Goal: Task Accomplishment & Management: Use online tool/utility

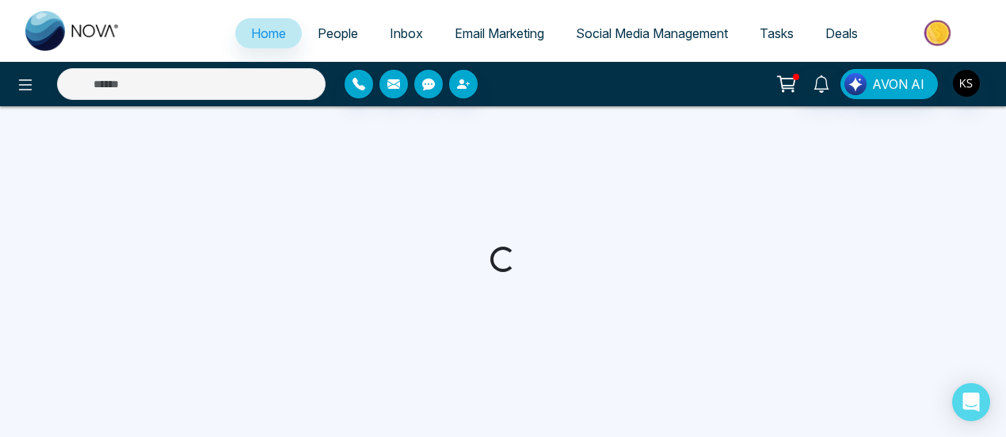
select select "*"
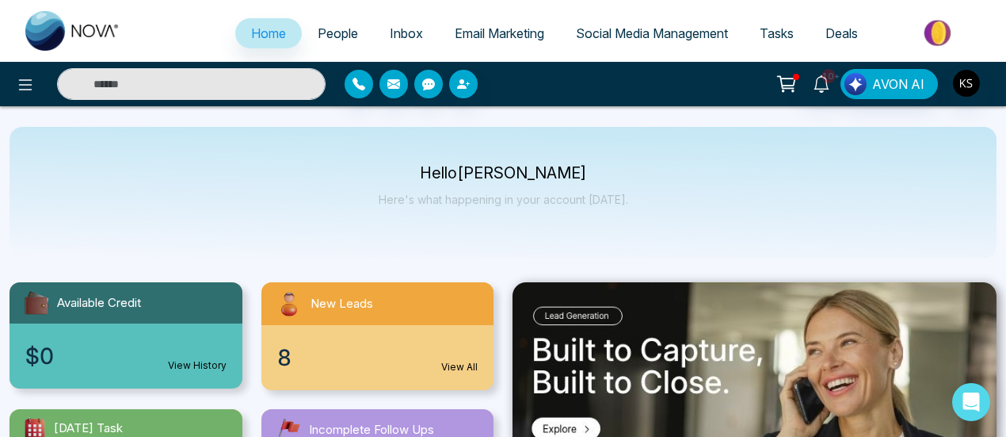
click at [323, 25] on span "People" at bounding box center [338, 33] width 40 height 16
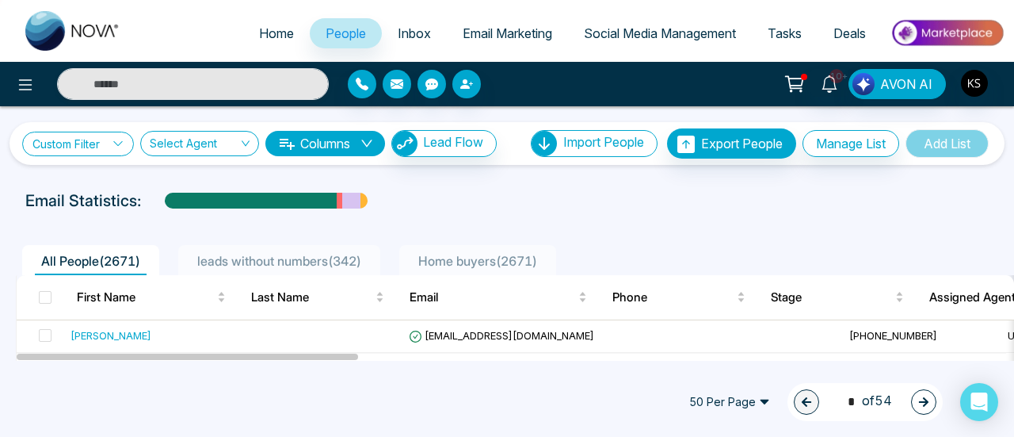
click at [74, 140] on link "Custom Filter" at bounding box center [78, 144] width 112 height 25
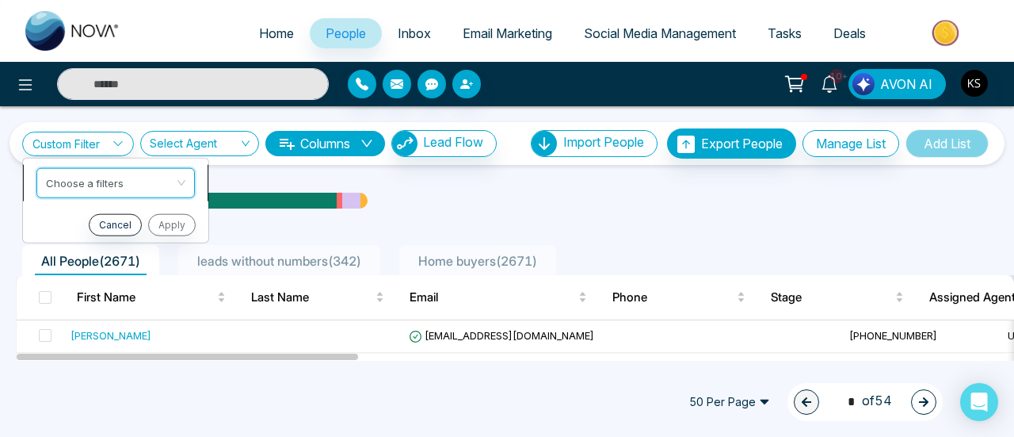
click at [101, 187] on div "Custom Filter Choose a filters Cancel Apply Select Agent Columns Lead Flow Impo…" at bounding box center [507, 233] width 1014 height 254
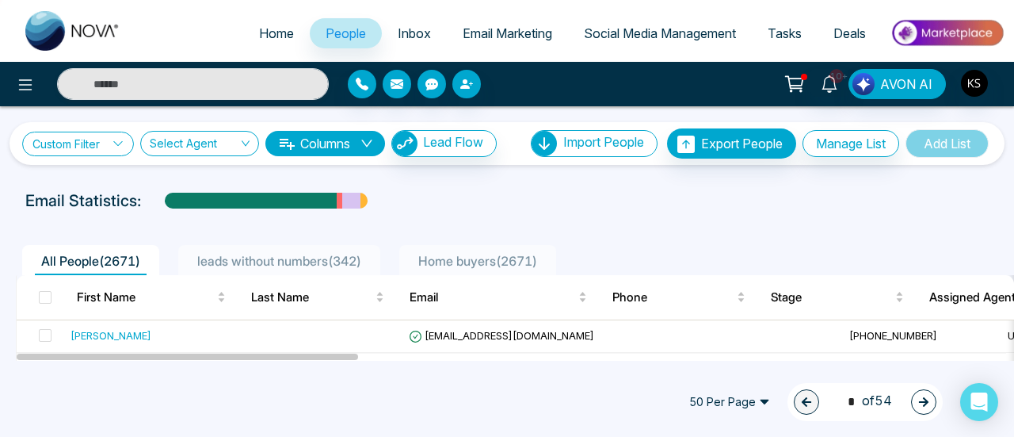
click at [93, 144] on link "Custom Filter" at bounding box center [78, 144] width 112 height 25
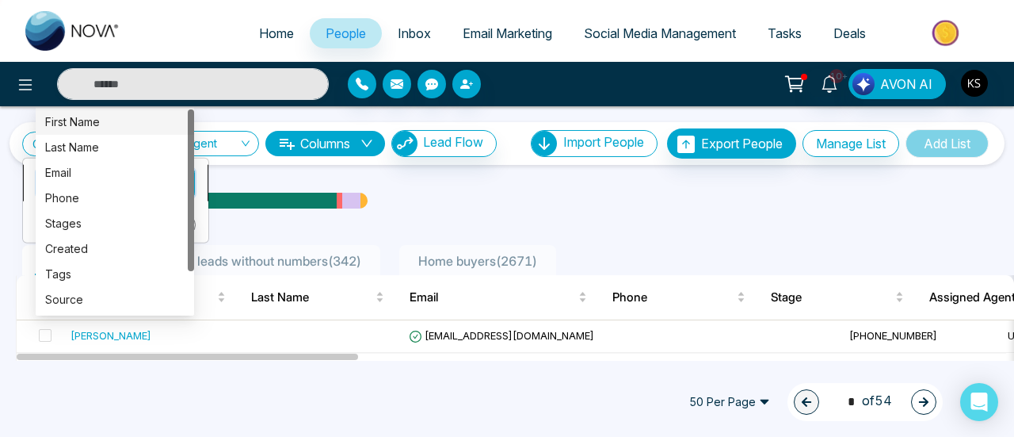
click at [90, 183] on div "Custom Filter Choose a filters Cancel Apply Select Agent Columns Lead Flow Impo…" at bounding box center [507, 233] width 1014 height 254
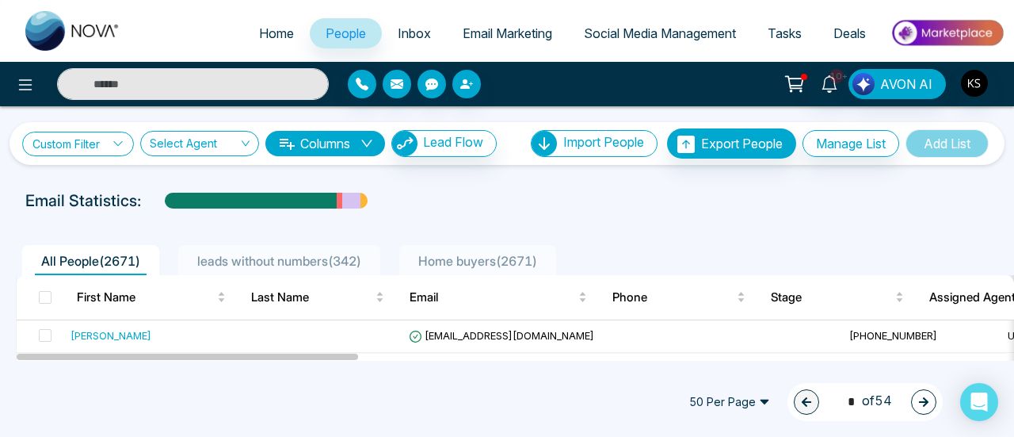
click at [105, 140] on link "Custom Filter" at bounding box center [78, 144] width 112 height 25
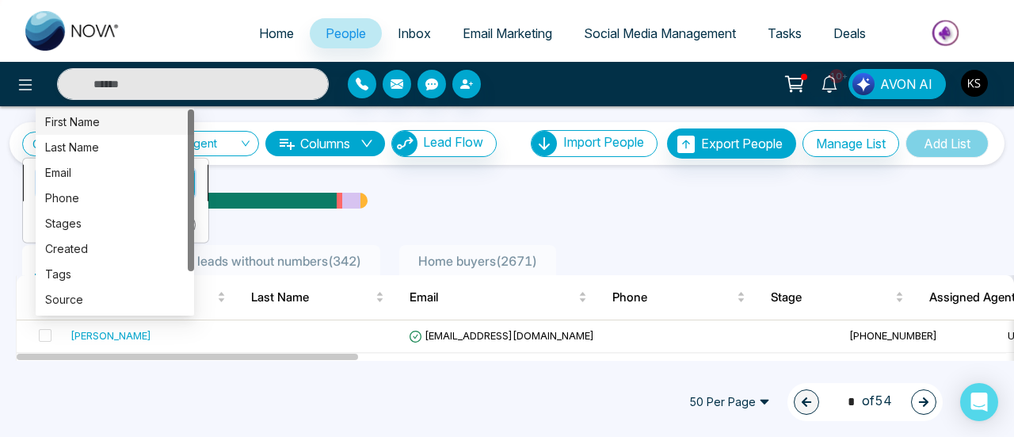
click at [114, 181] on div "Custom Filter Choose a filters Cancel Apply Select Agent Columns Lead Flow Impo…" at bounding box center [507, 233] width 1014 height 254
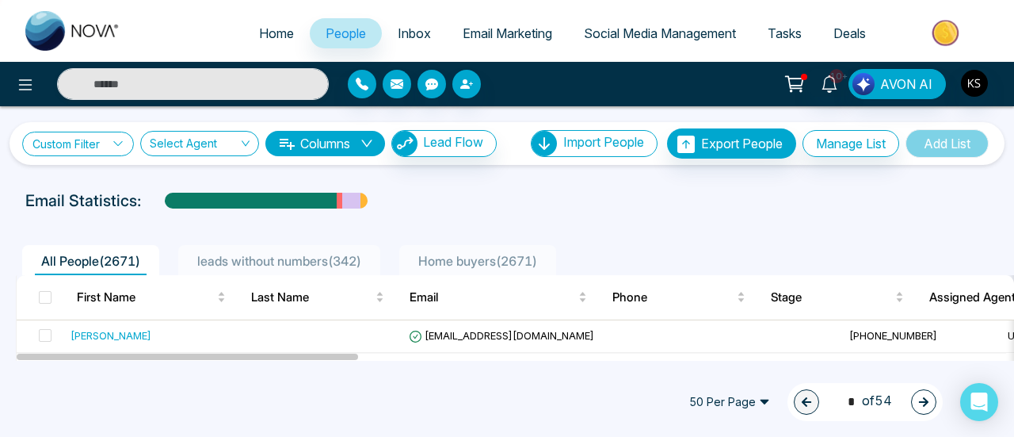
click at [122, 148] on link "Custom Filter" at bounding box center [78, 144] width 112 height 25
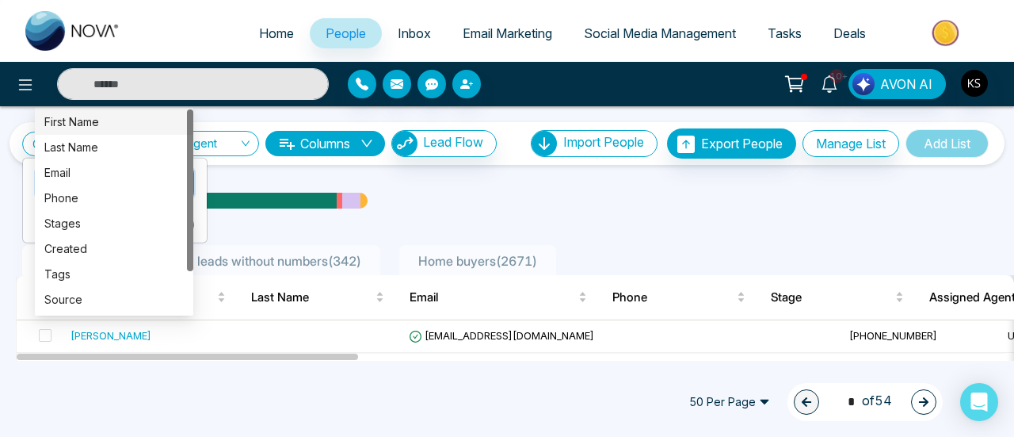
drag, startPoint x: 118, startPoint y: 181, endPoint x: 72, endPoint y: 306, distance: 133.4
click at [72, 306] on div "Source" at bounding box center [113, 299] width 139 height 17
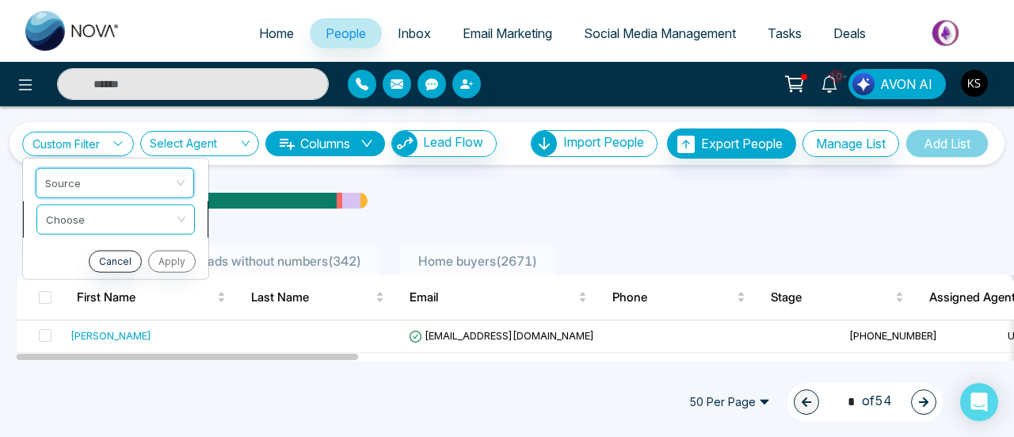
click at [78, 208] on input "search" at bounding box center [110, 216] width 128 height 24
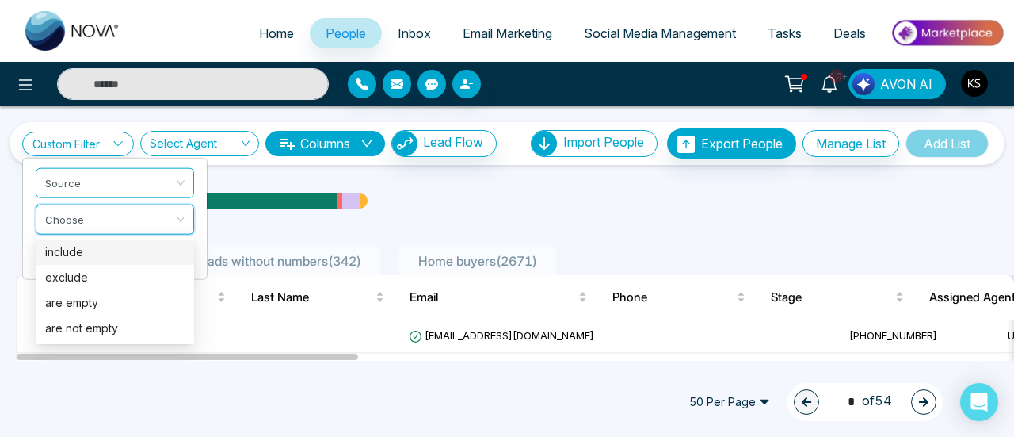
click at [87, 259] on div "include" at bounding box center [114, 251] width 139 height 17
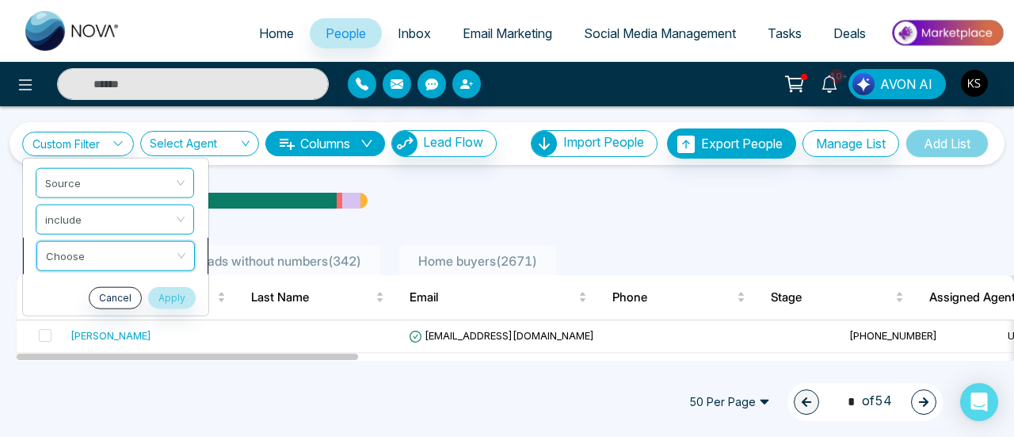
click at [74, 259] on div "Custom Filter Source include Choose Cancel Apply Select Agent Columns Lead Flow…" at bounding box center [507, 233] width 1014 height 254
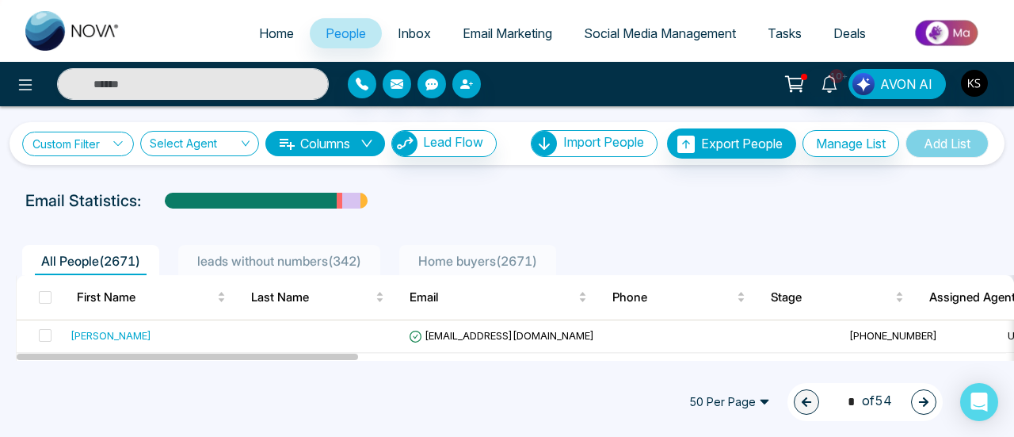
click at [91, 147] on link "Custom Filter" at bounding box center [78, 144] width 112 height 25
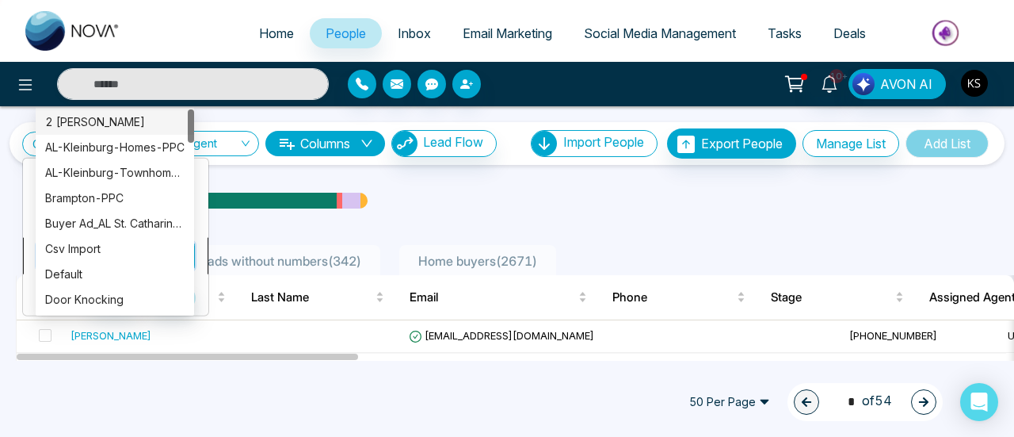
click at [101, 251] on div "Custom Filter Source include Choose Cancel Apply Select Agent Columns Lead Flow…" at bounding box center [507, 233] width 1014 height 254
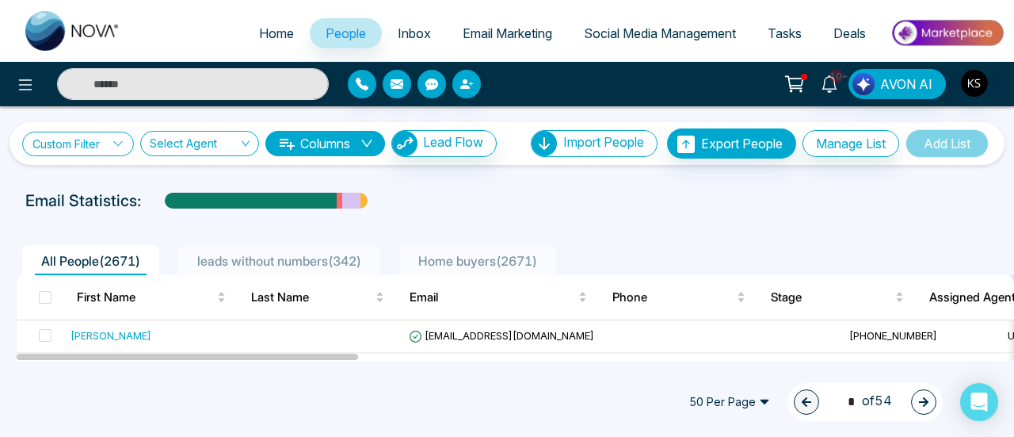
click at [101, 154] on link "Custom Filter" at bounding box center [78, 144] width 112 height 25
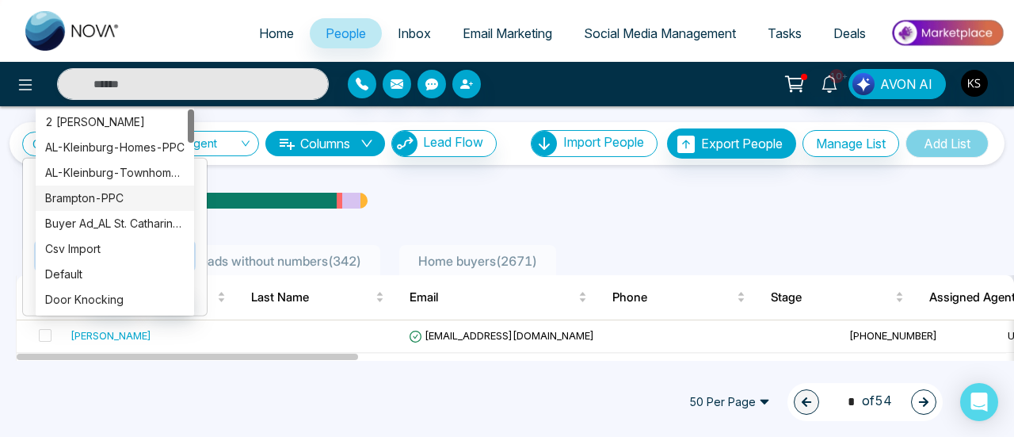
drag, startPoint x: 108, startPoint y: 248, endPoint x: 120, endPoint y: 204, distance: 46.2
click at [120, 204] on div "Custom Filter Source include Choose Cancel Apply Select Agent Columns Lead Flow…" at bounding box center [507, 233] width 1014 height 254
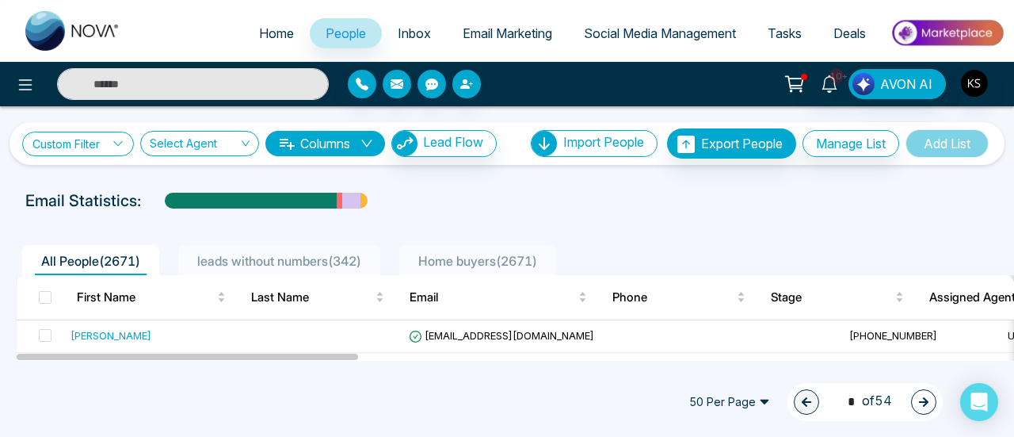
click at [126, 149] on link "Custom Filter" at bounding box center [78, 144] width 112 height 25
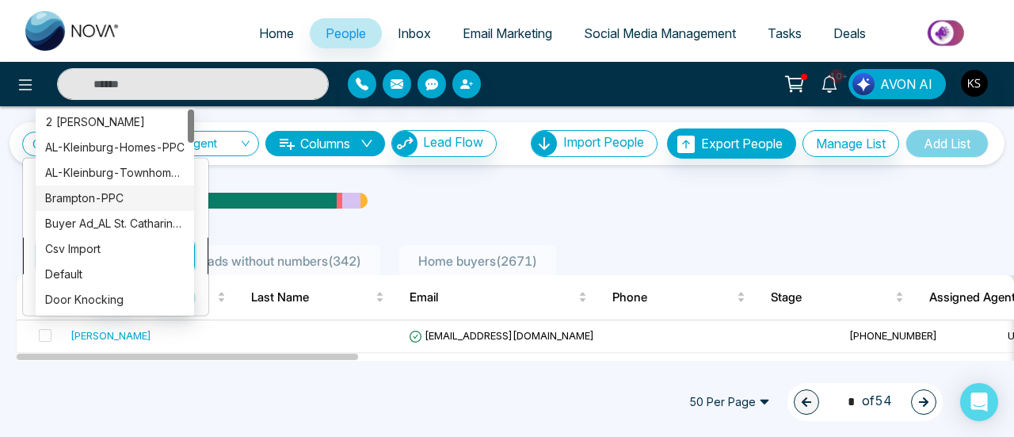
click at [147, 263] on div "Custom Filter Source include Choose Cancel Apply Select Agent Columns Lead Flow…" at bounding box center [507, 233] width 1014 height 254
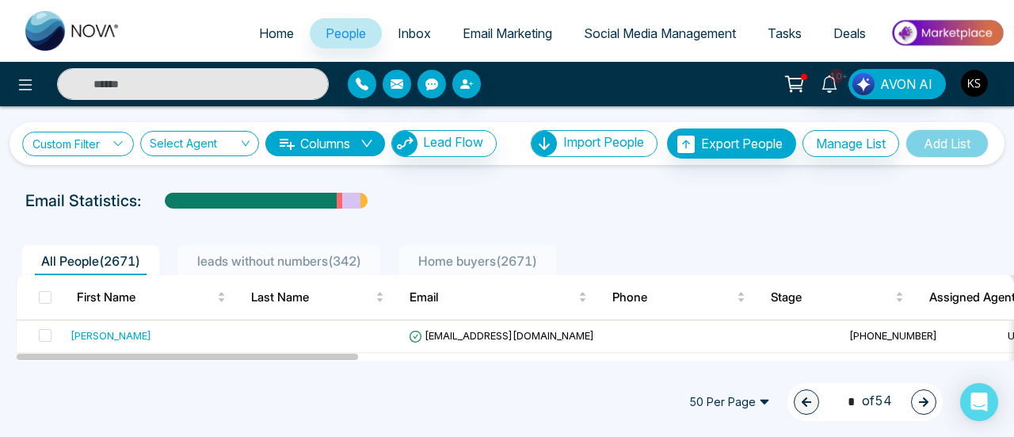
click at [114, 143] on icon at bounding box center [118, 143] width 11 height 11
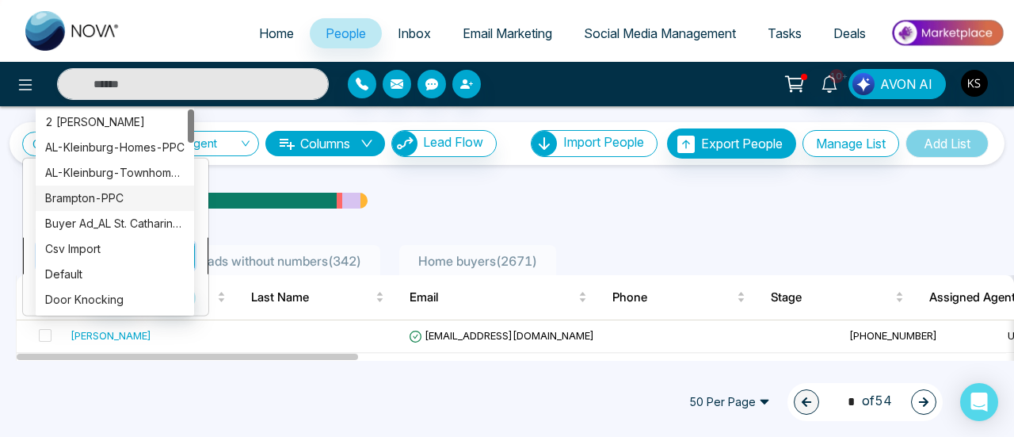
click at [104, 242] on div "Custom Filter Source include Choose Cancel Apply Select Agent Columns Lead Flow…" at bounding box center [507, 233] width 1014 height 254
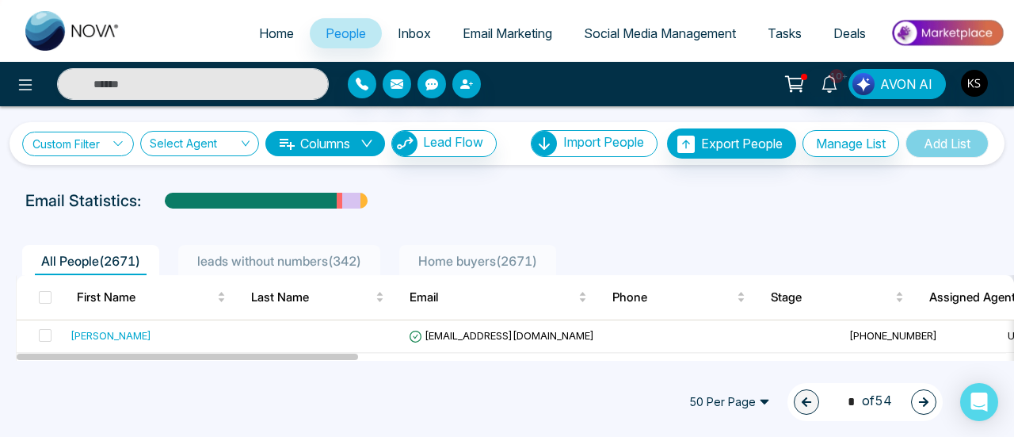
click at [71, 139] on link "Custom Filter" at bounding box center [78, 144] width 112 height 25
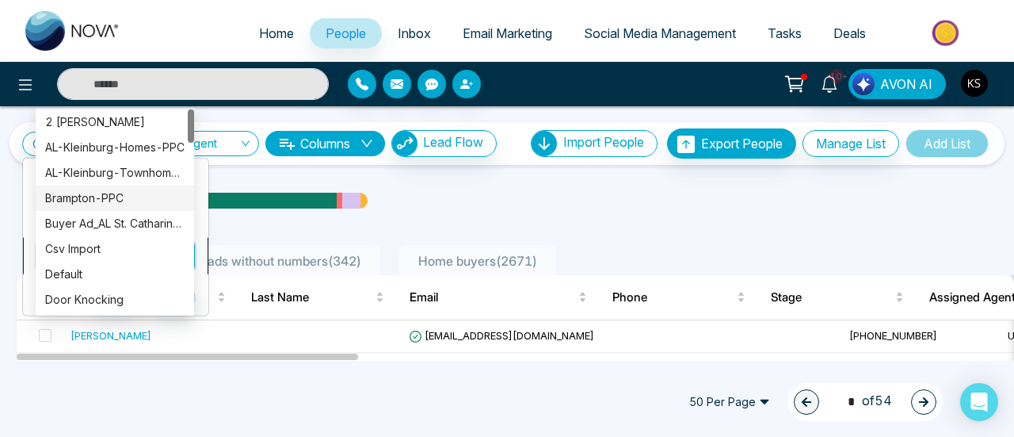
click at [59, 260] on div "Custom Filter Source include Choose Cancel Apply Select Agent Columns Lead Flow…" at bounding box center [507, 233] width 1014 height 254
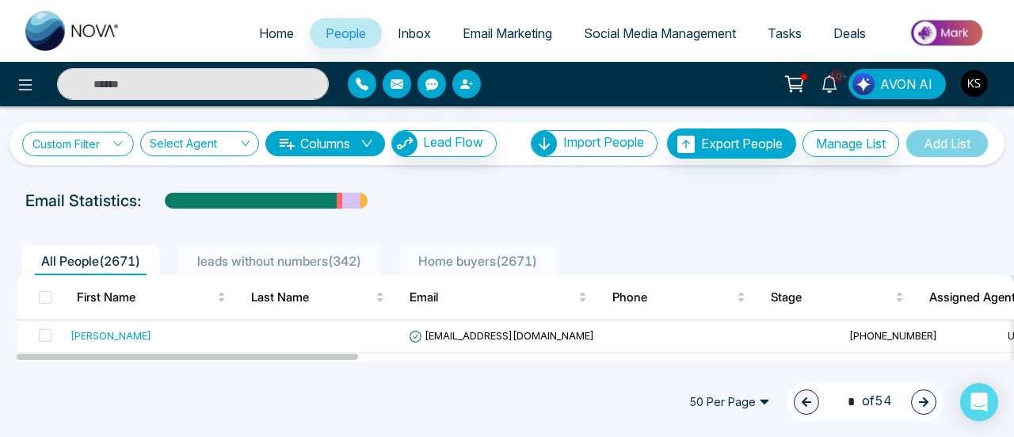
click at [73, 151] on link "Custom Filter" at bounding box center [78, 144] width 112 height 25
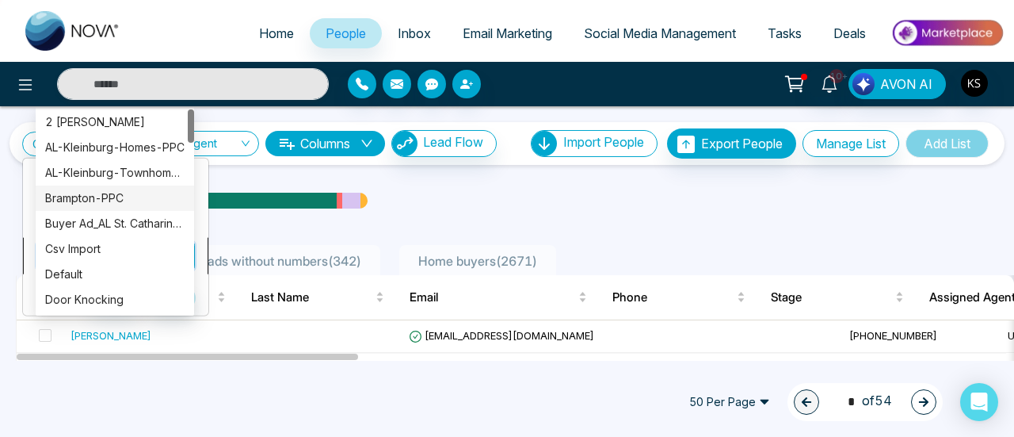
click at [92, 254] on div "Custom Filter Source include Choose Cancel Apply Select Agent Columns Lead Flow…" at bounding box center [507, 233] width 1014 height 254
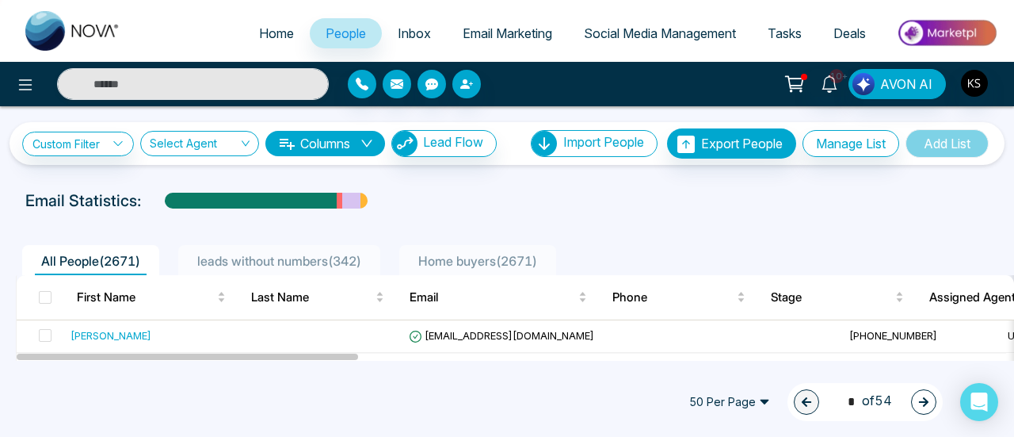
click at [92, 254] on span "All People ( 2671 )" at bounding box center [91, 261] width 112 height 16
click at [106, 139] on link "Custom Filter" at bounding box center [78, 144] width 112 height 25
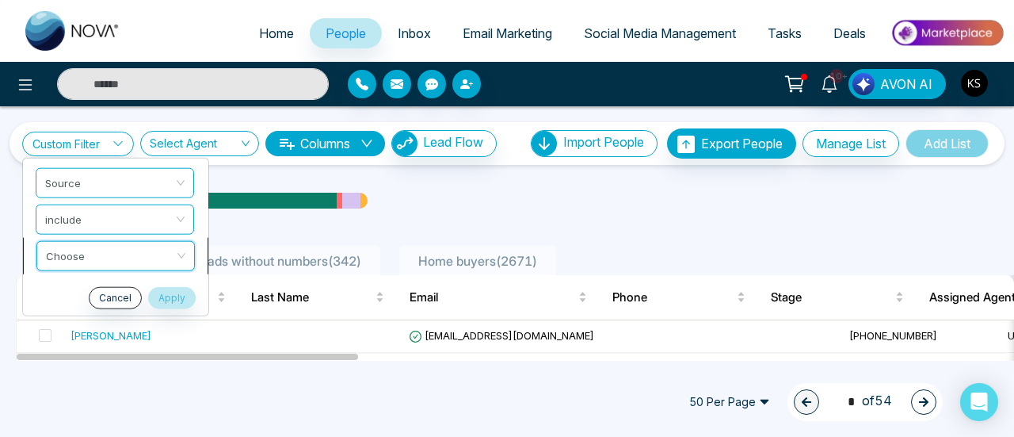
click at [158, 250] on div "Custom Filter Source include Choose Cancel Apply Select Agent Columns Lead Flow…" at bounding box center [507, 233] width 1014 height 254
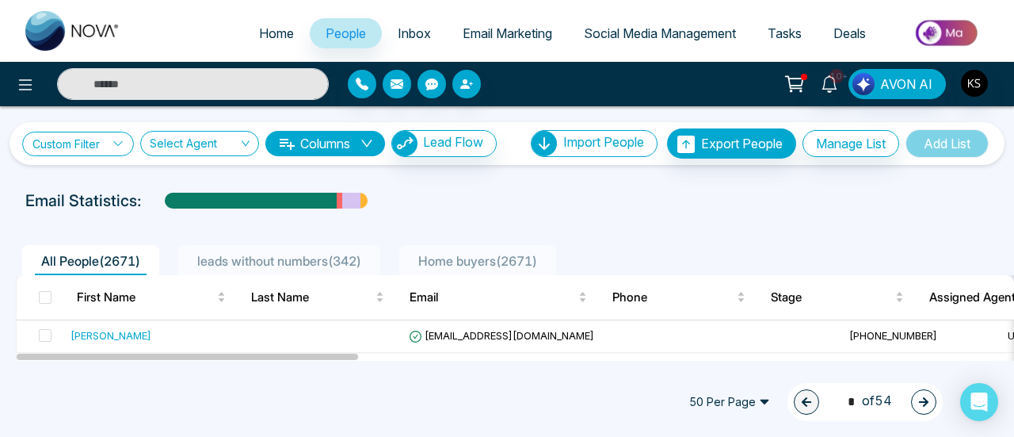
click at [84, 155] on link "Custom Filter" at bounding box center [78, 144] width 112 height 25
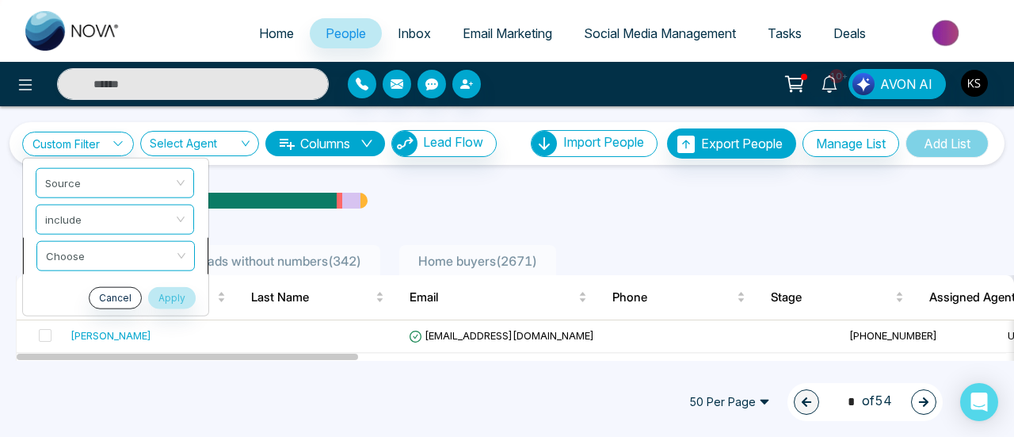
click at [110, 247] on div "Custom Filter Source include Choose Cancel Apply Select Agent Columns Lead Flow…" at bounding box center [507, 233] width 1014 height 254
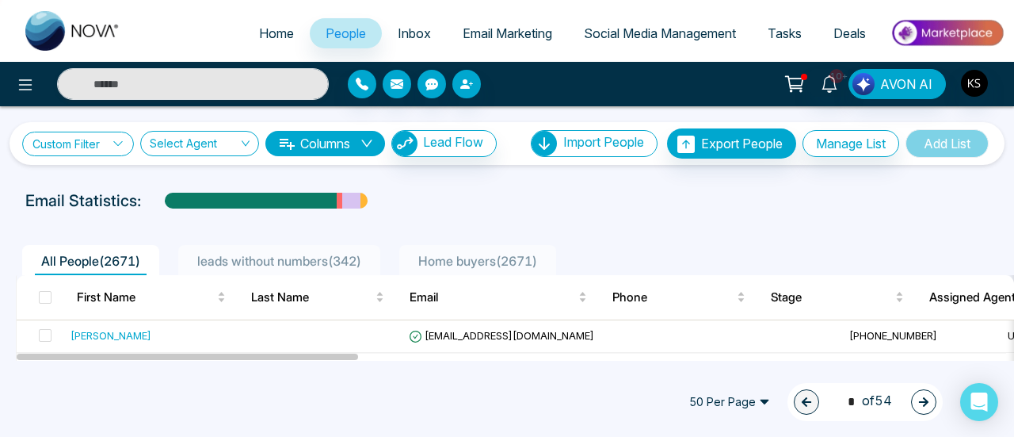
click at [124, 137] on link "Custom Filter" at bounding box center [78, 144] width 112 height 25
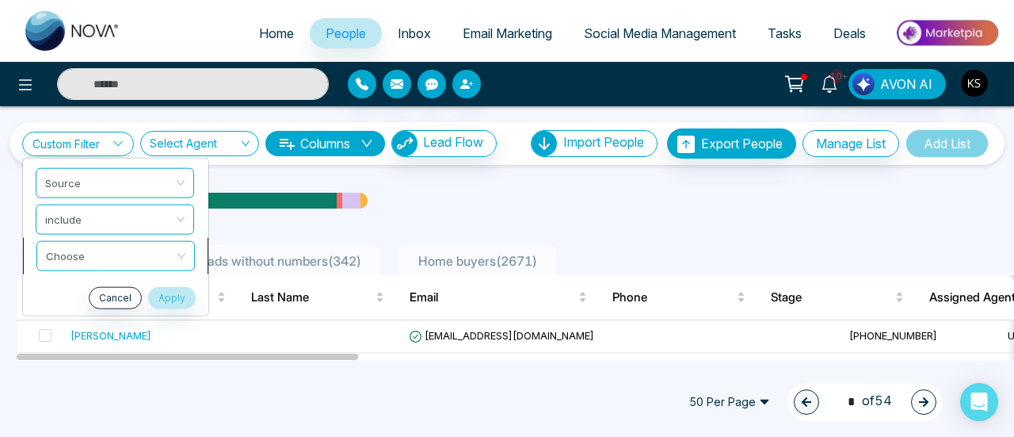
click at [25, 256] on li "Choose" at bounding box center [115, 255] width 185 height 36
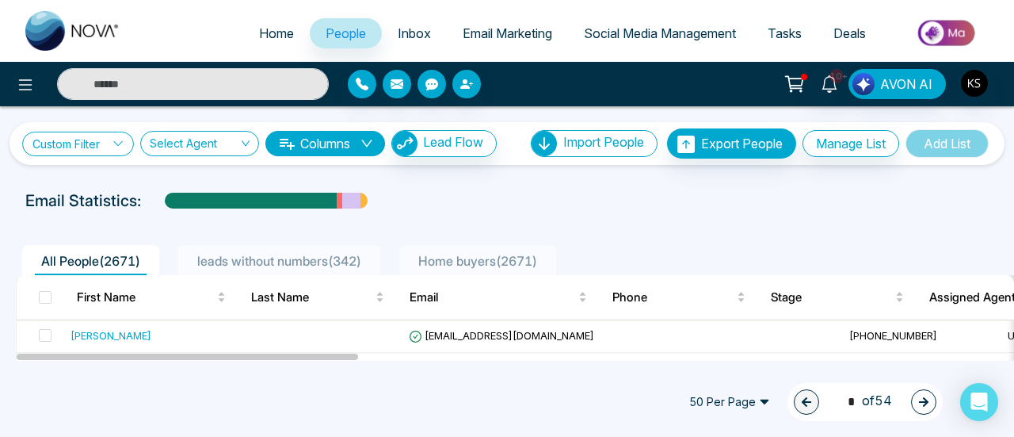
click at [94, 137] on link "Custom Filter" at bounding box center [78, 144] width 112 height 25
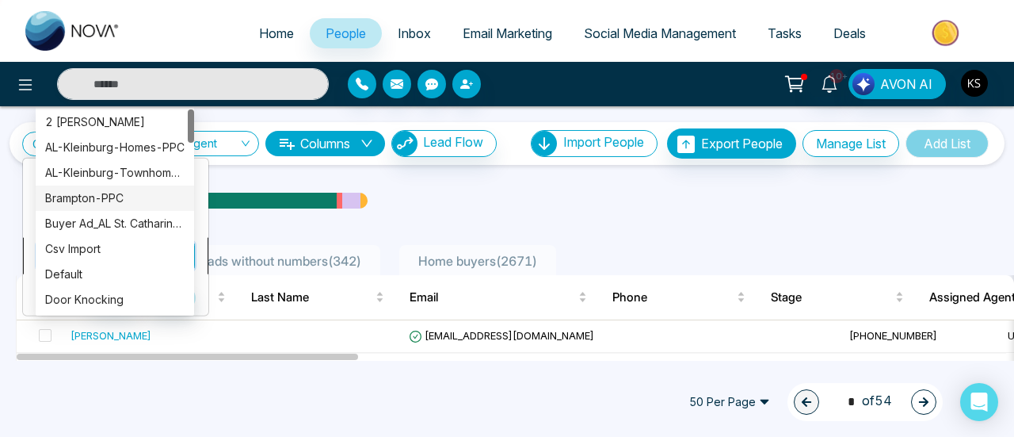
click at [82, 250] on div "Custom Filter Source include Choose Cancel Apply Select Agent Columns Lead Flow…" at bounding box center [507, 233] width 1014 height 254
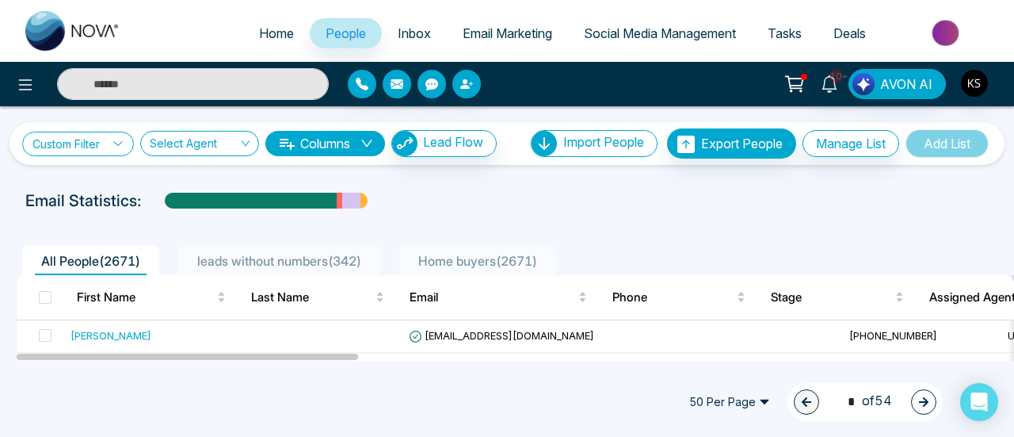
click at [100, 151] on link "Custom Filter" at bounding box center [78, 144] width 112 height 25
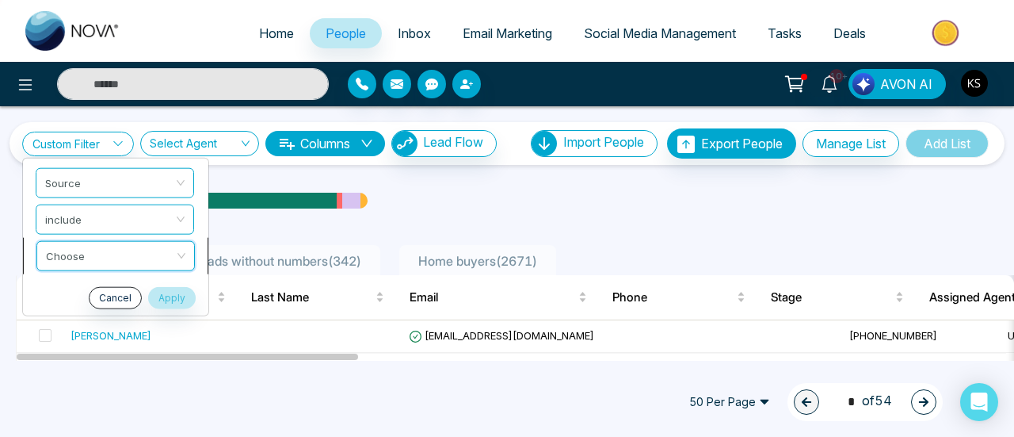
click at [109, 256] on div "Custom Filter Source include Choose Cancel Apply Select Agent Columns Lead Flow…" at bounding box center [507, 233] width 1014 height 254
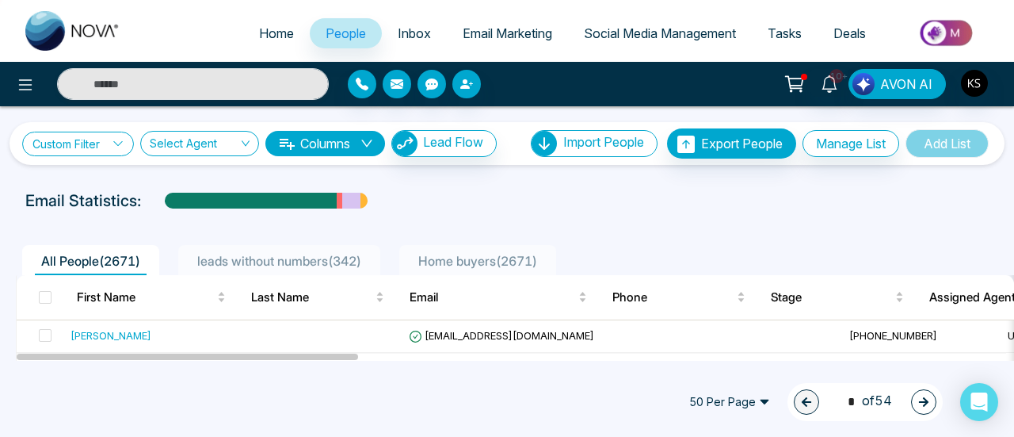
click at [114, 143] on icon at bounding box center [118, 143] width 11 height 11
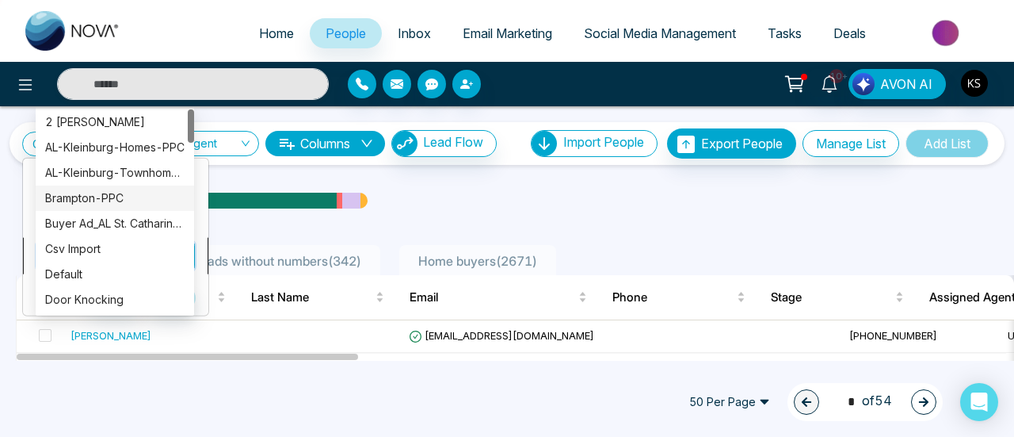
click at [166, 247] on div "Custom Filter Source include Choose Cancel Apply Select Agent Columns Lead Flow…" at bounding box center [507, 233] width 1014 height 254
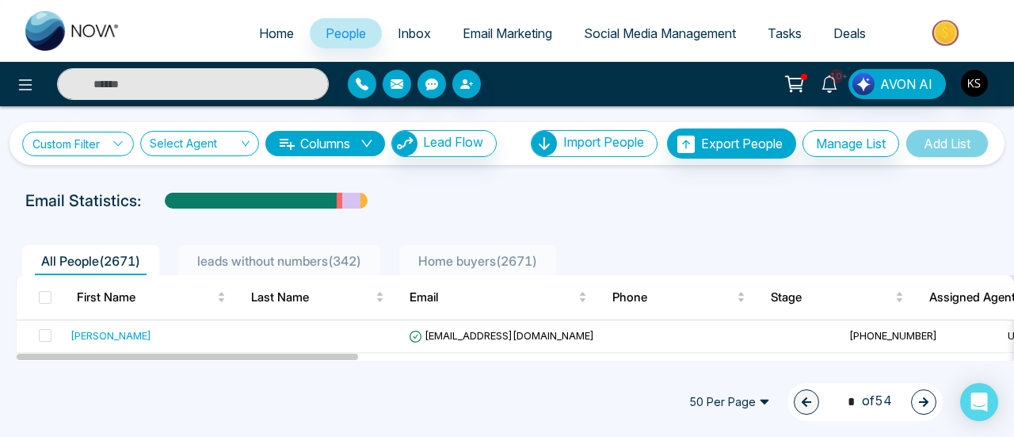
click at [112, 142] on link "Custom Filter" at bounding box center [78, 144] width 112 height 25
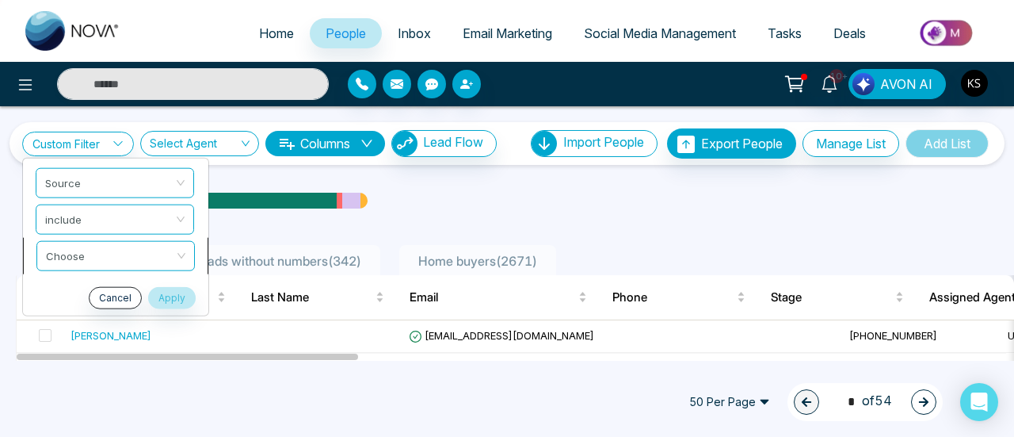
click at [137, 255] on div "Custom Filter Source include Choose Cancel Apply Select Agent Columns Lead Flow…" at bounding box center [507, 233] width 1014 height 254
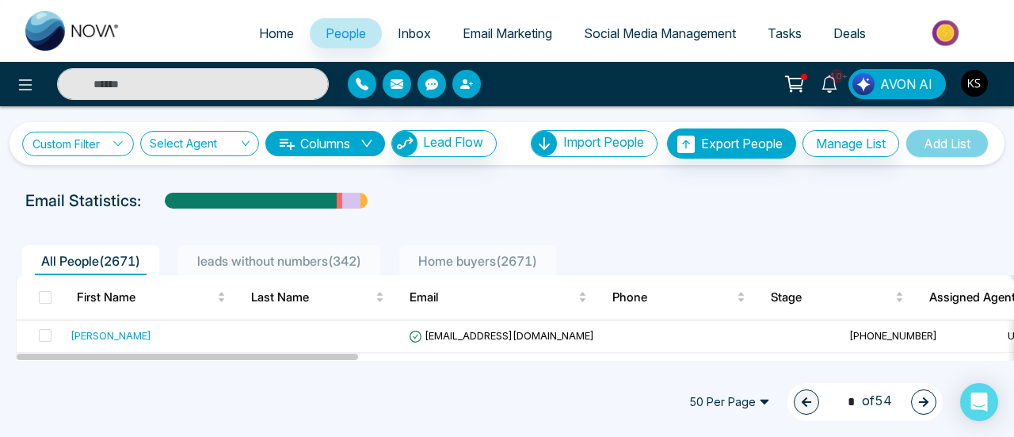
click at [122, 144] on icon at bounding box center [118, 143] width 11 height 11
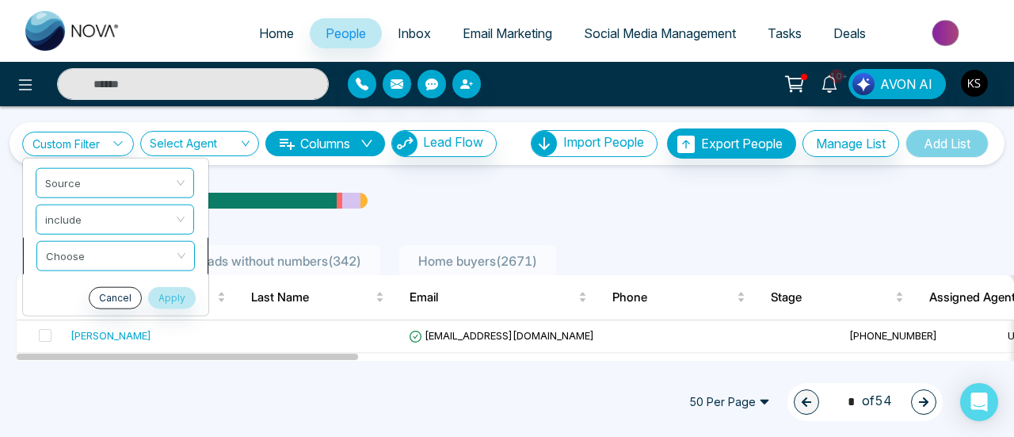
click at [109, 270] on li "Choose" at bounding box center [115, 255] width 185 height 36
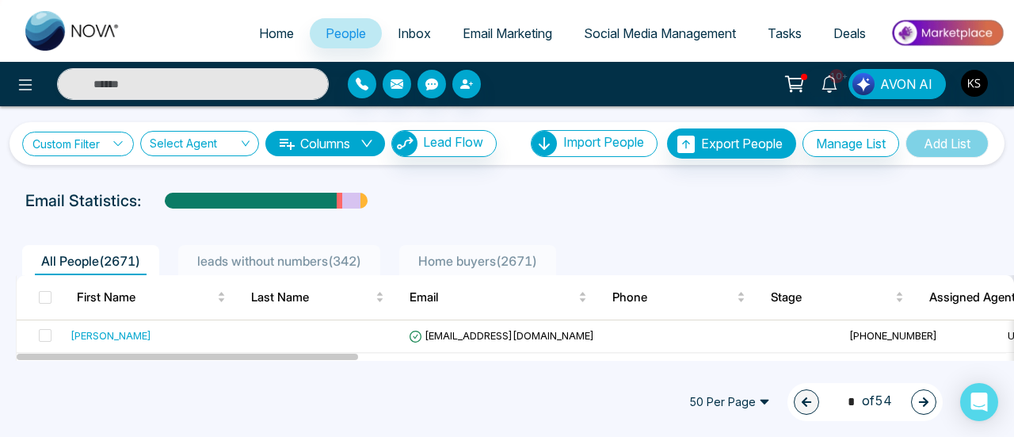
click at [115, 150] on link "Custom Filter" at bounding box center [78, 144] width 112 height 25
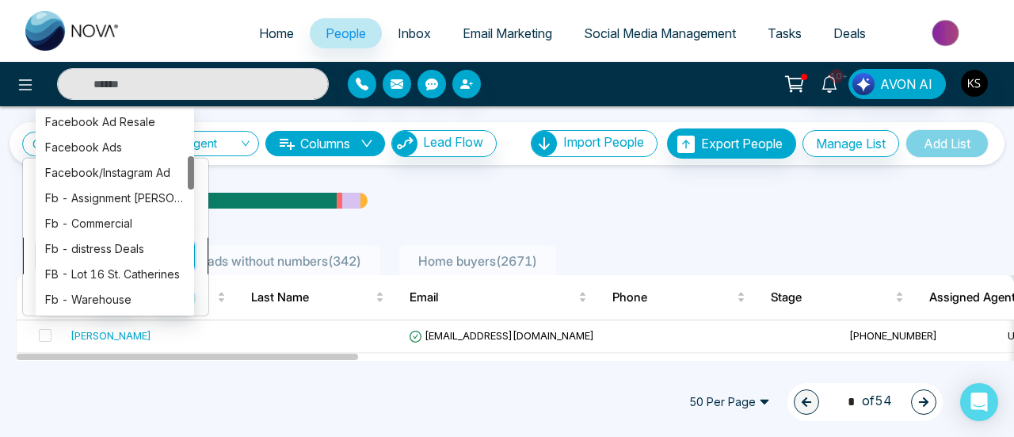
scroll to position [279, 0]
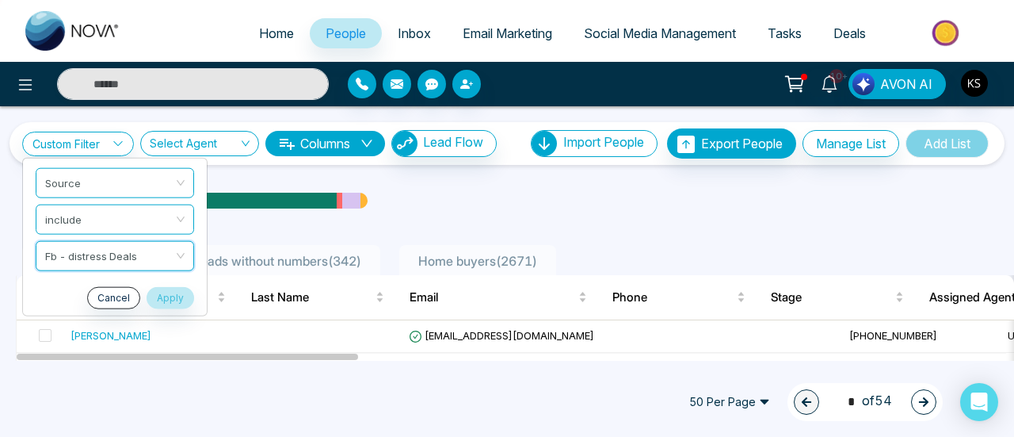
drag, startPoint x: 102, startPoint y: 251, endPoint x: 153, endPoint y: 227, distance: 56.0
click at [153, 227] on ul "Source include Fb - distress Deals Fb - distress Deals Cancel Apply" at bounding box center [114, 236] width 185 height 158
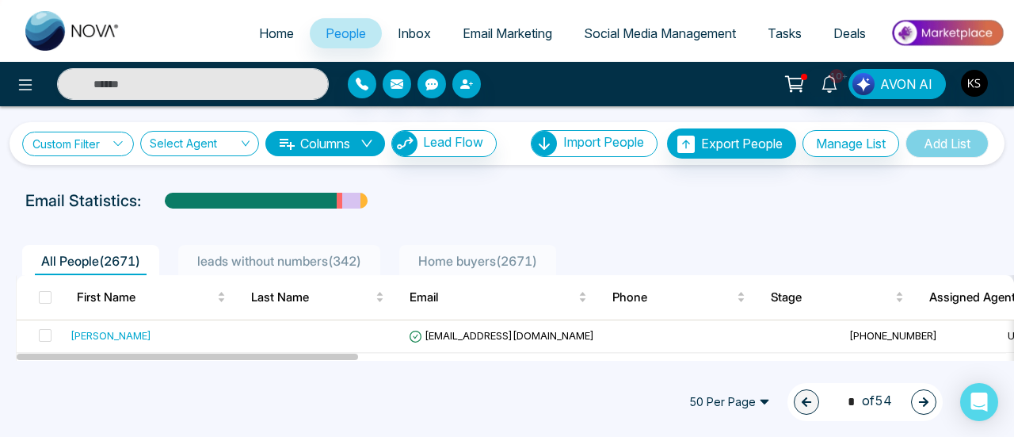
click at [104, 150] on link "Custom Filter" at bounding box center [78, 144] width 112 height 25
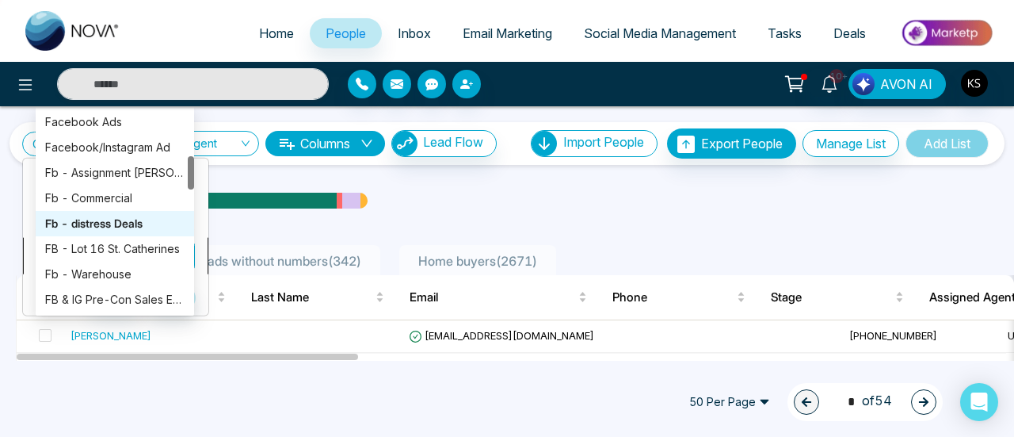
click at [119, 249] on div "Custom Filter Source include Fb - distress Deals Cancel Apply Select Agent Colu…" at bounding box center [507, 233] width 1014 height 254
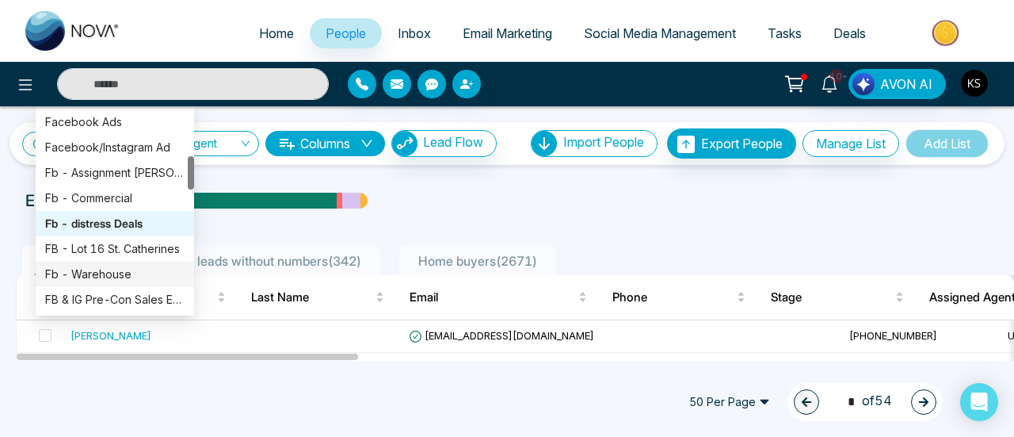
click at [116, 278] on div "Fb - Warehouse" at bounding box center [114, 273] width 139 height 17
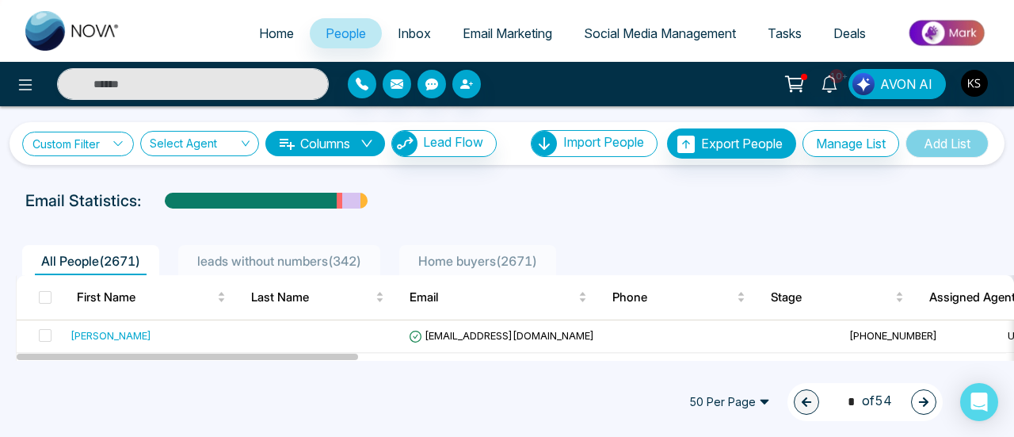
click at [109, 141] on link "Custom Filter" at bounding box center [78, 144] width 112 height 25
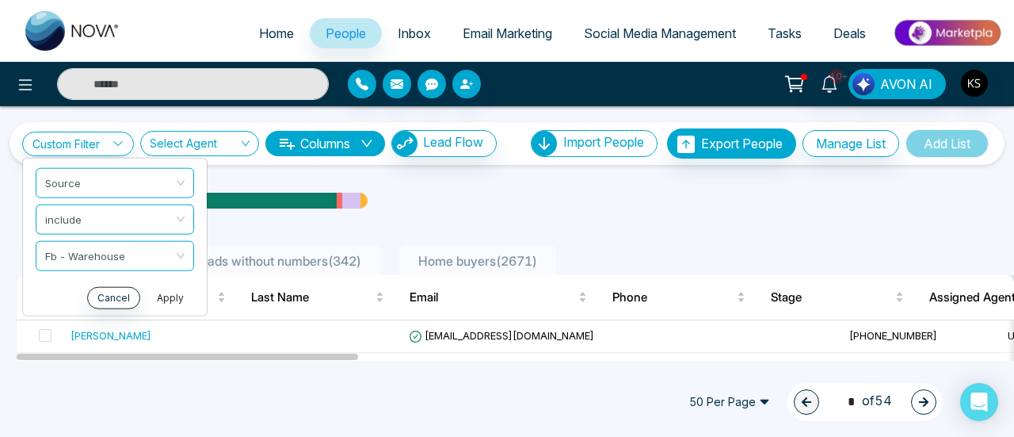
click at [171, 303] on button "Apply" at bounding box center [171, 297] width 48 height 22
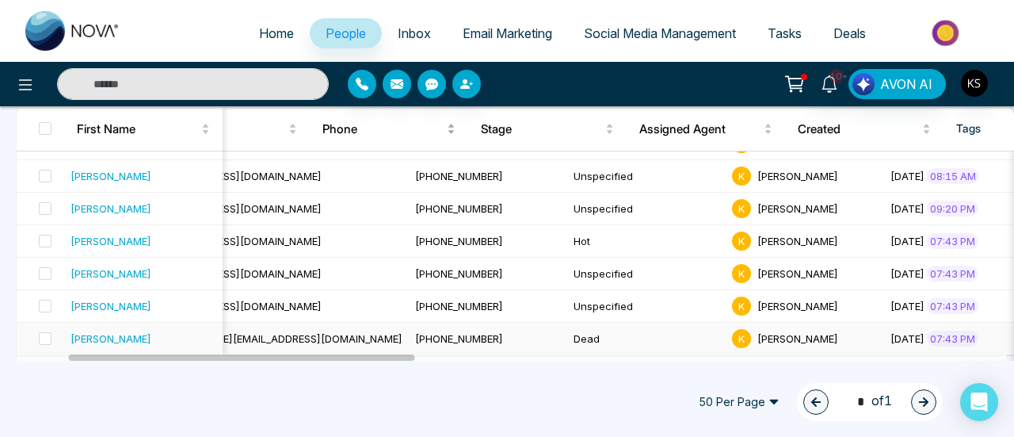
scroll to position [0, 82]
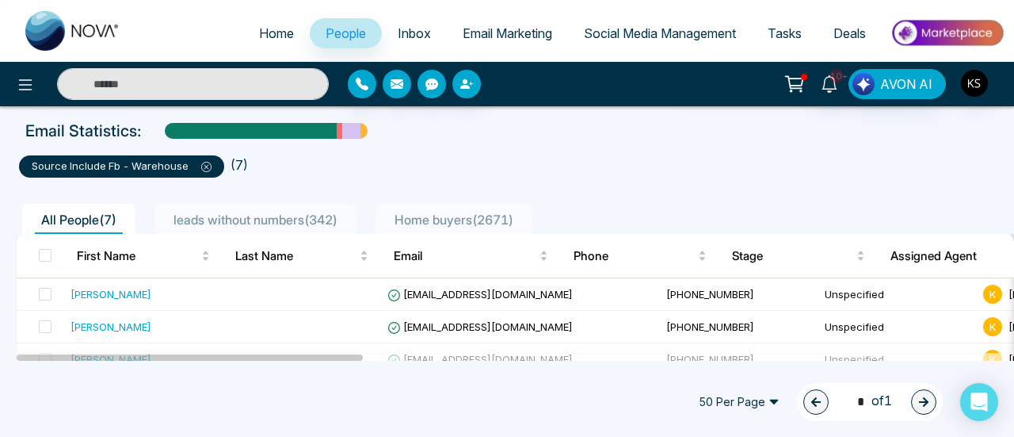
click at [204, 166] on icon at bounding box center [206, 167] width 5 height 5
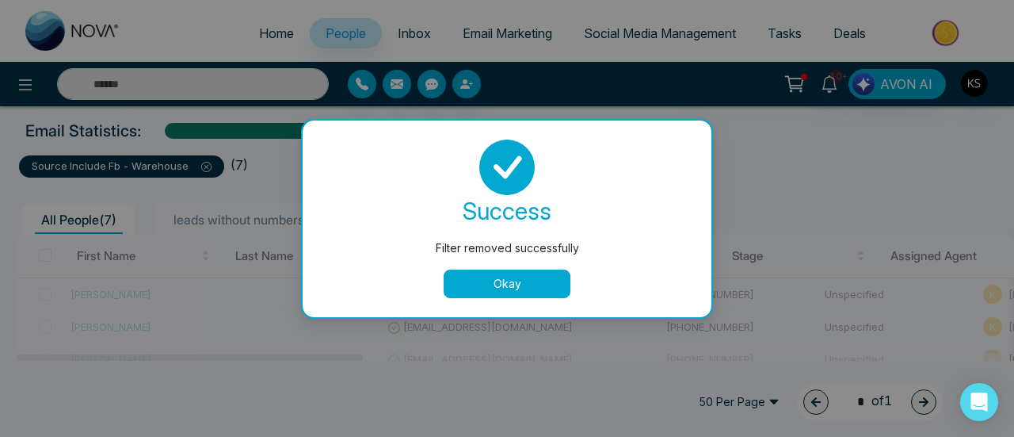
click at [515, 282] on button "Okay" at bounding box center [507, 283] width 127 height 29
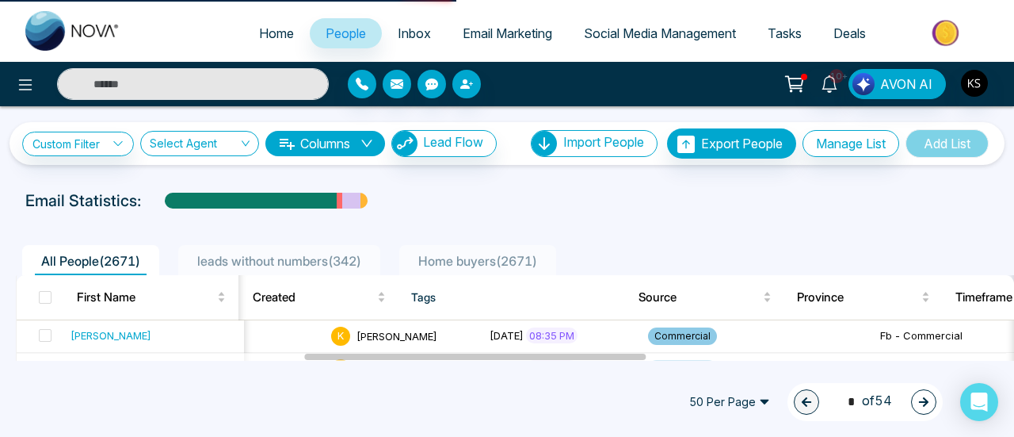
select select "*"
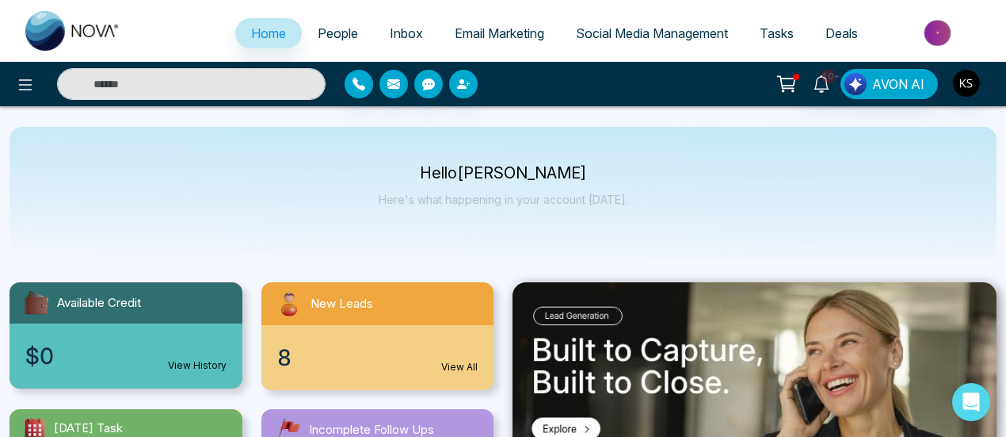
click at [330, 33] on span "People" at bounding box center [338, 33] width 40 height 16
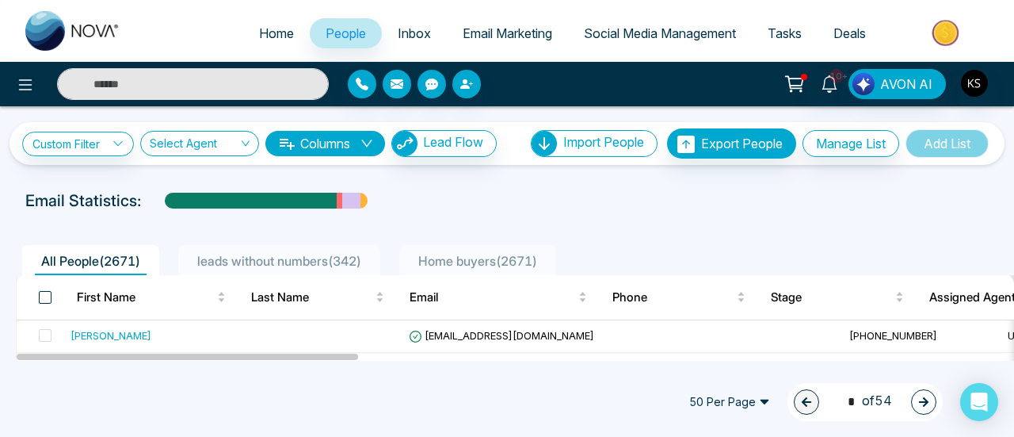
click at [42, 294] on span at bounding box center [45, 297] width 13 height 13
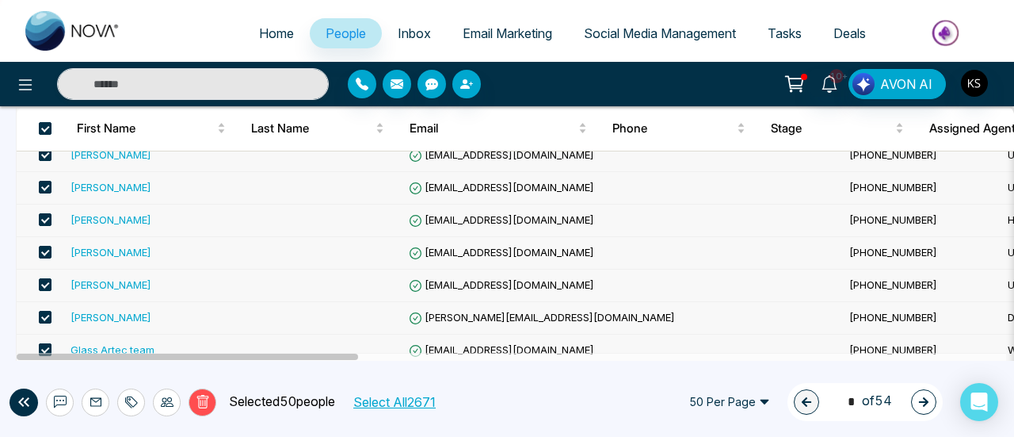
click at [42, 343] on span at bounding box center [45, 349] width 13 height 13
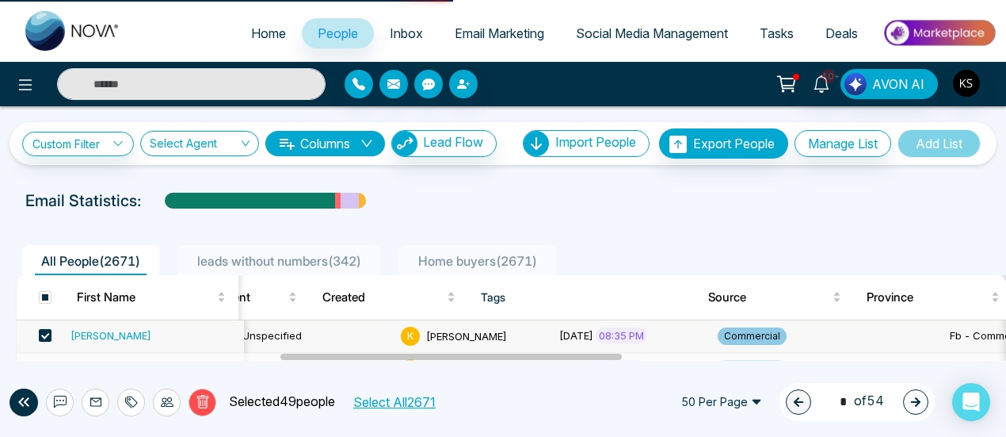
select select "*"
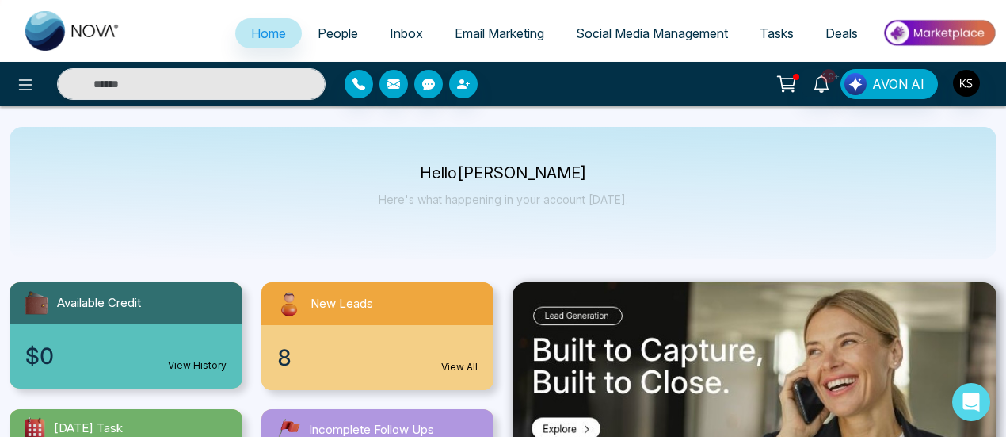
click at [331, 31] on span "People" at bounding box center [338, 33] width 40 height 16
